Goal: Information Seeking & Learning: Learn about a topic

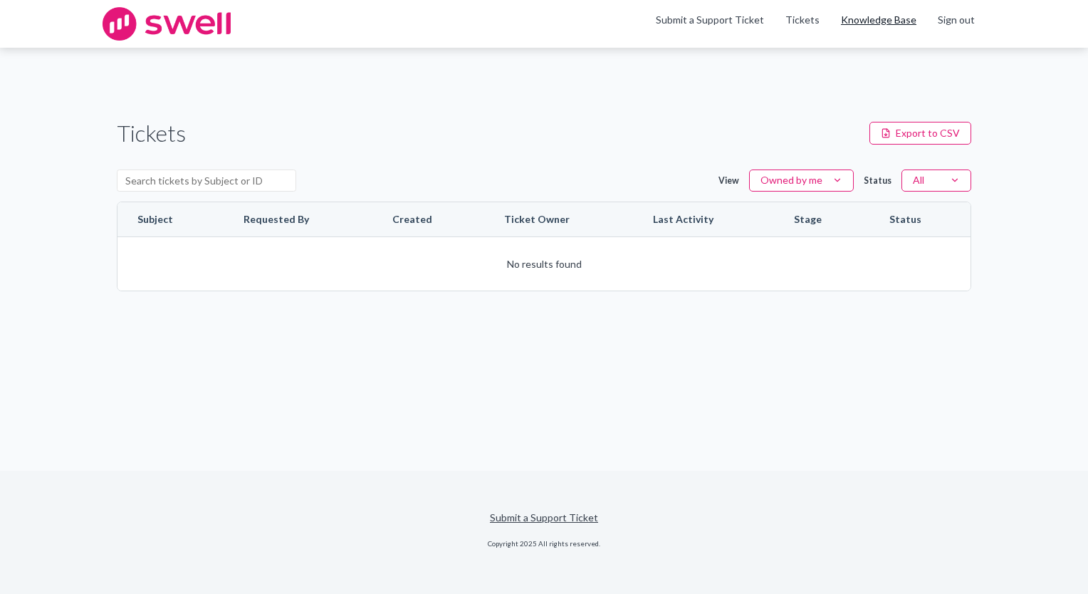
click at [866, 21] on link "Knowledge Base" at bounding box center [878, 20] width 75 height 14
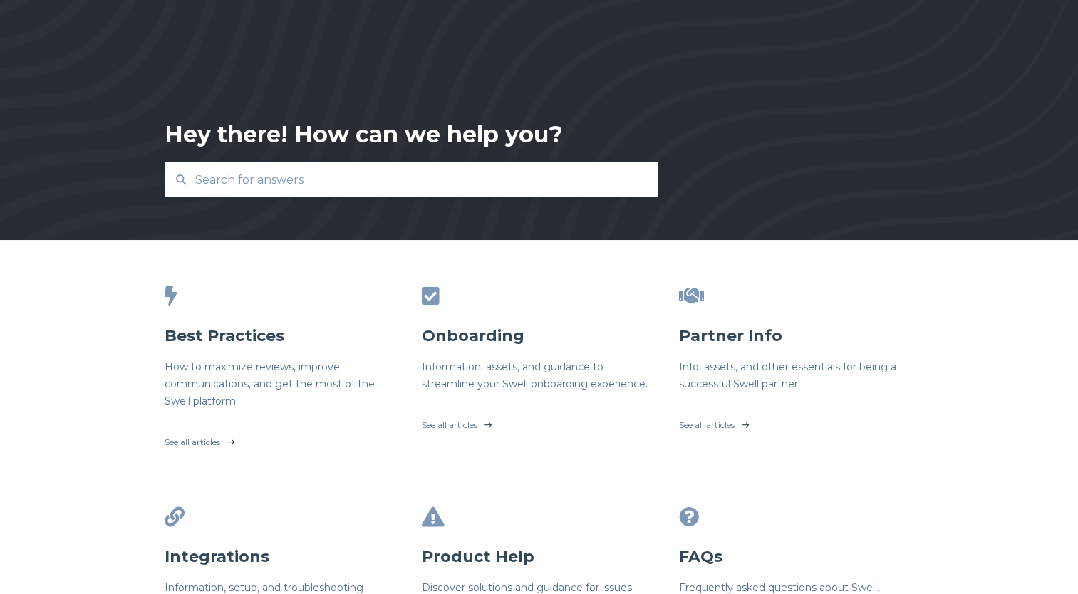
scroll to position [71, 0]
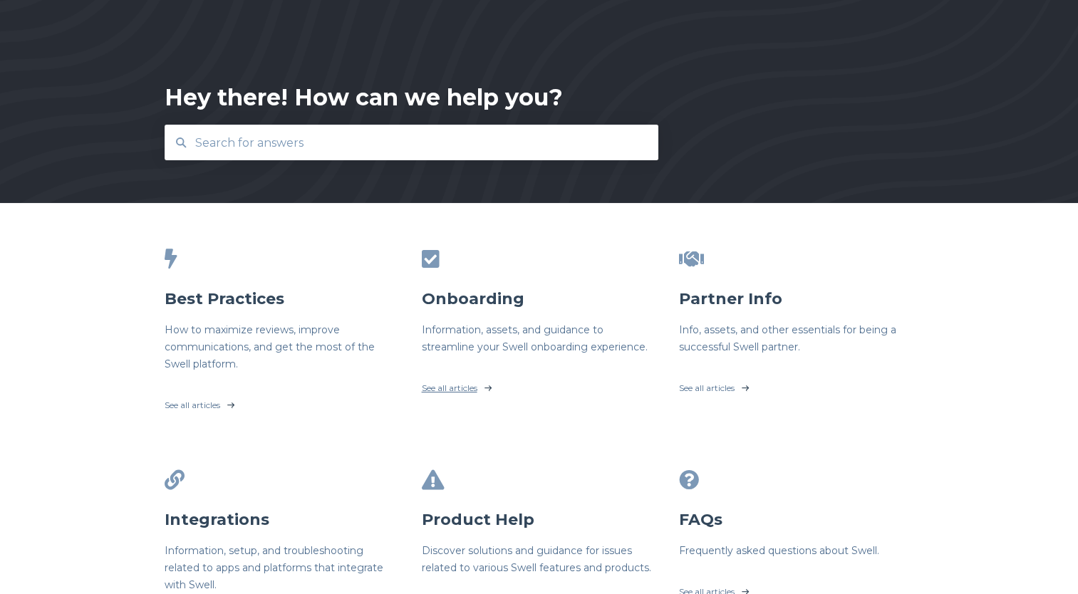
click at [472, 387] on link "See all articles" at bounding box center [539, 385] width 235 height 36
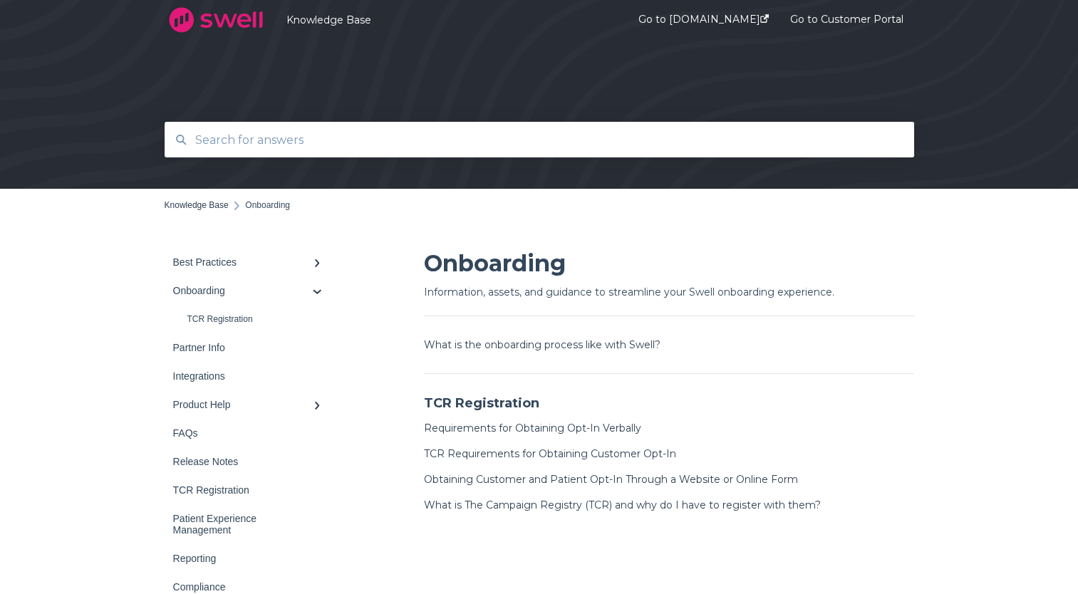
scroll to position [71, 0]
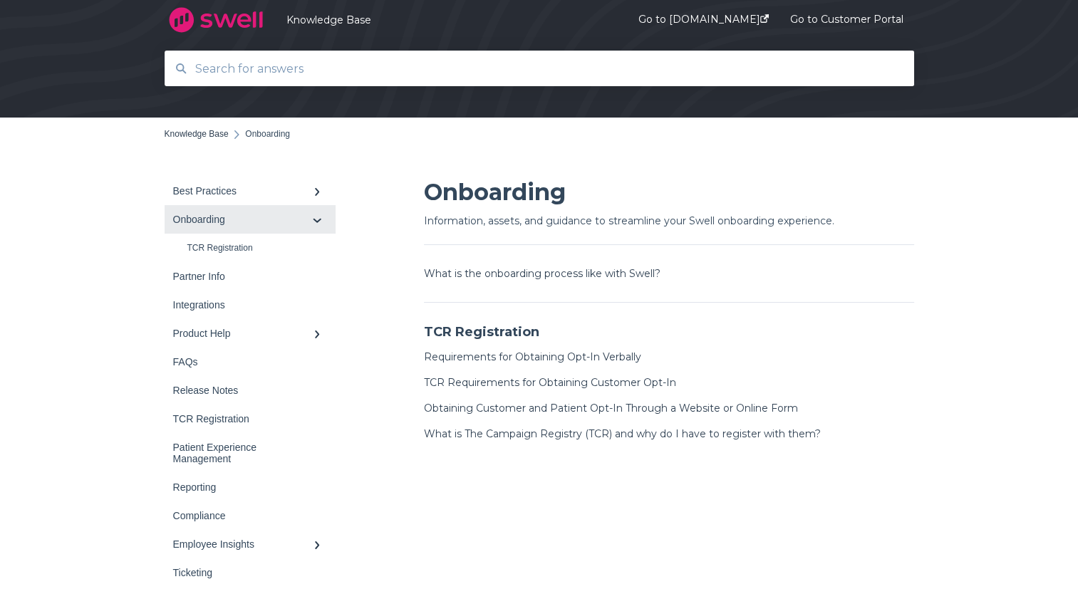
click at [209, 223] on div "Onboarding" at bounding box center [243, 219] width 140 height 11
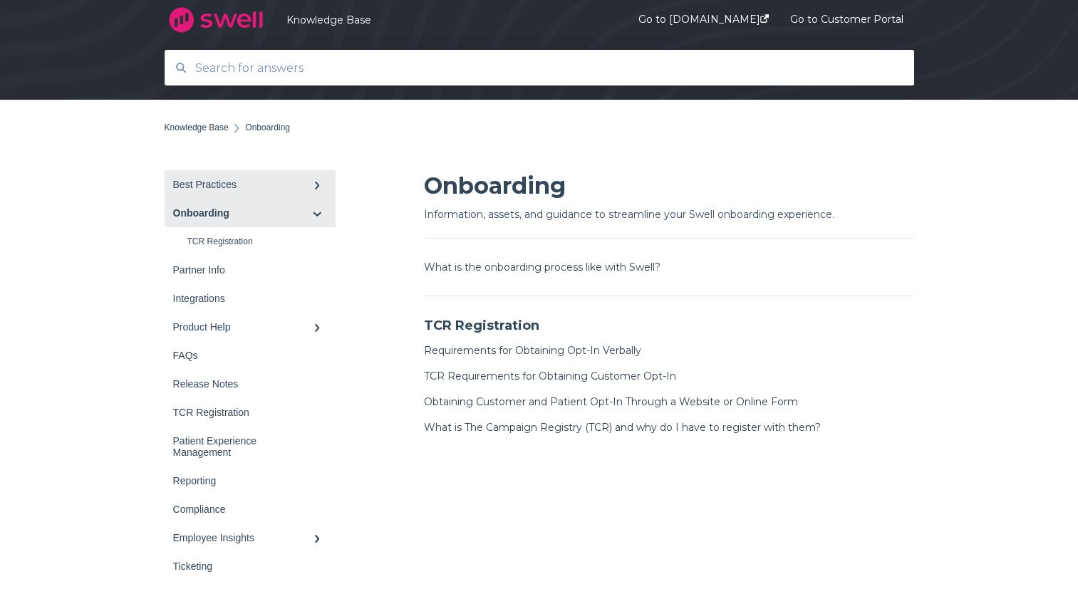
scroll to position [0, 0]
